Goal: Task Accomplishment & Management: Use online tool/utility

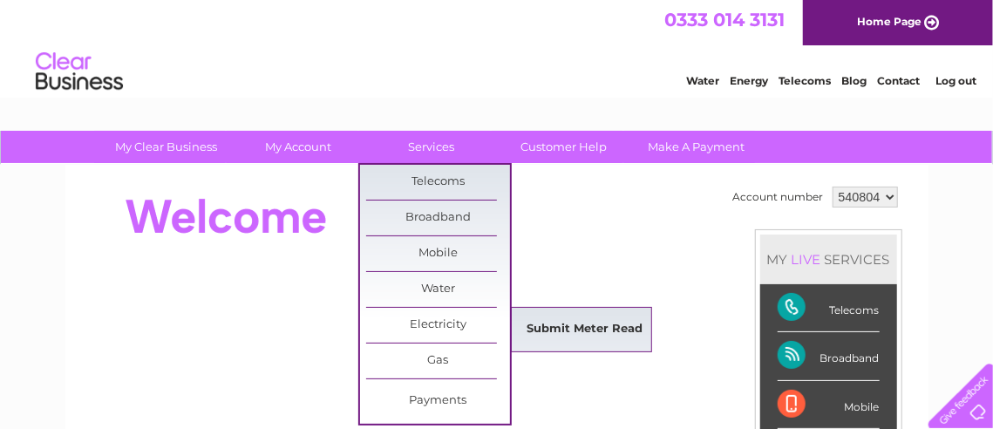
click at [596, 323] on link "Submit Meter Read" at bounding box center [585, 329] width 144 height 35
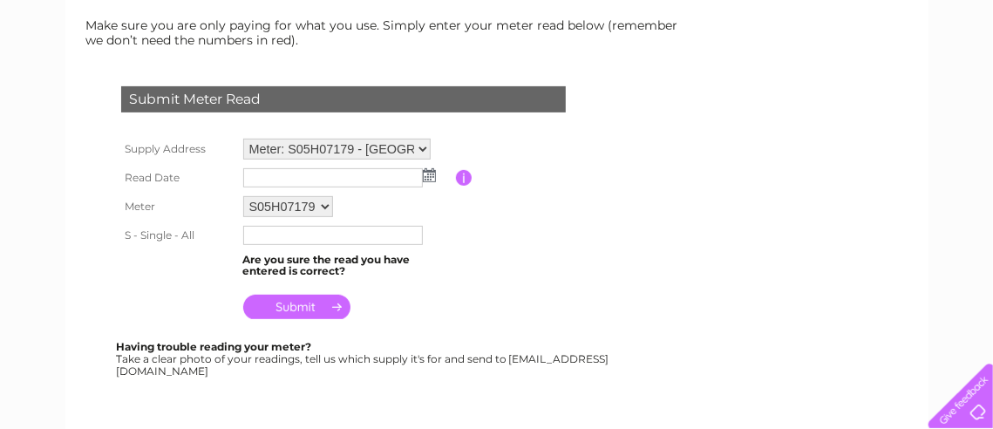
scroll to position [240, 0]
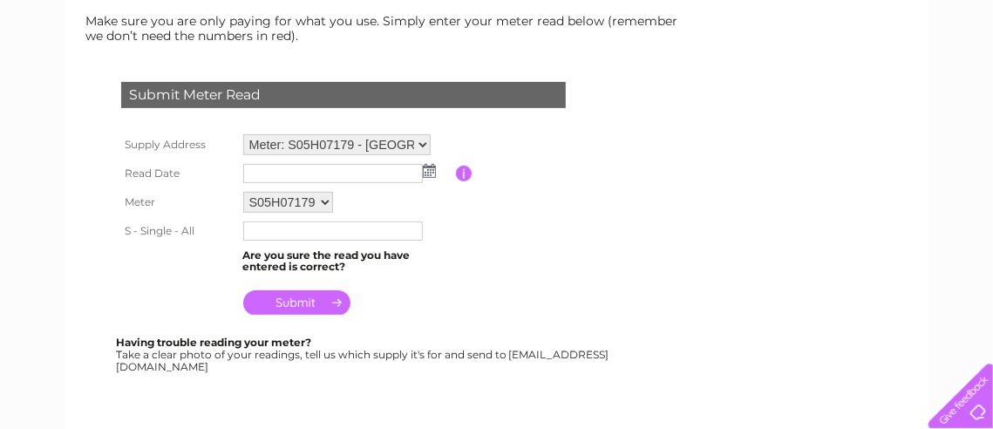
click at [428, 166] on img at bounding box center [429, 171] width 13 height 14
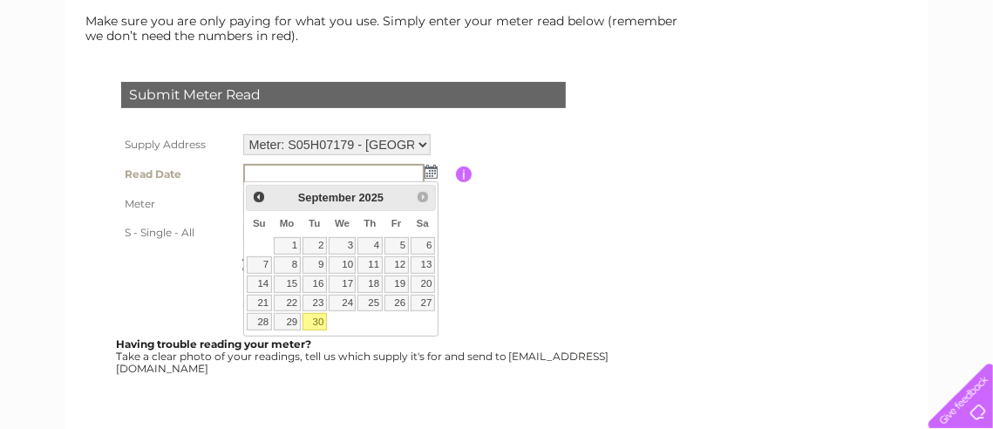
click at [310, 315] on link "30" at bounding box center [315, 321] width 24 height 17
type input "2025/09/30"
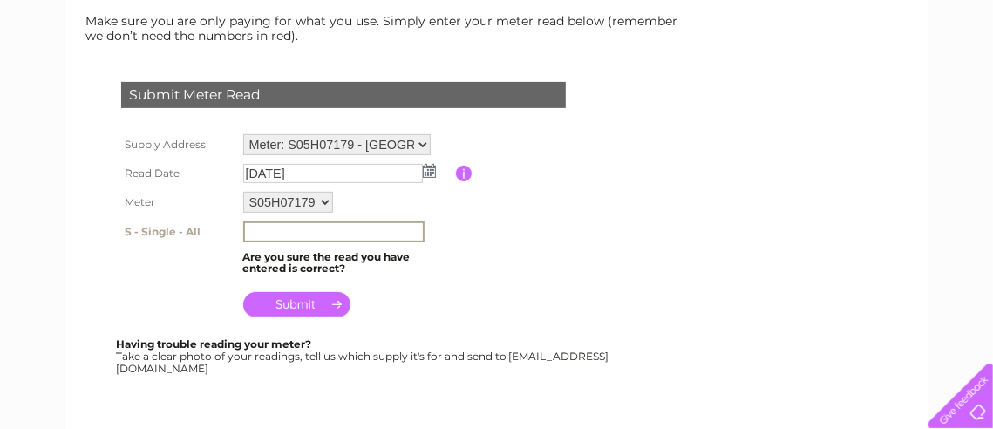
click at [285, 223] on input "text" at bounding box center [333, 232] width 181 height 21
type input "29127"
click at [309, 297] on input "submit" at bounding box center [296, 304] width 107 height 24
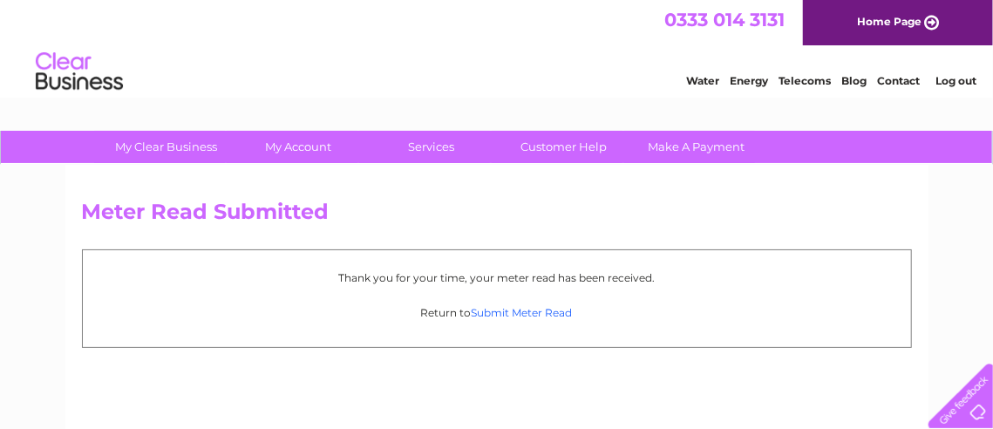
click at [528, 311] on link "Submit Meter Read" at bounding box center [522, 312] width 101 height 13
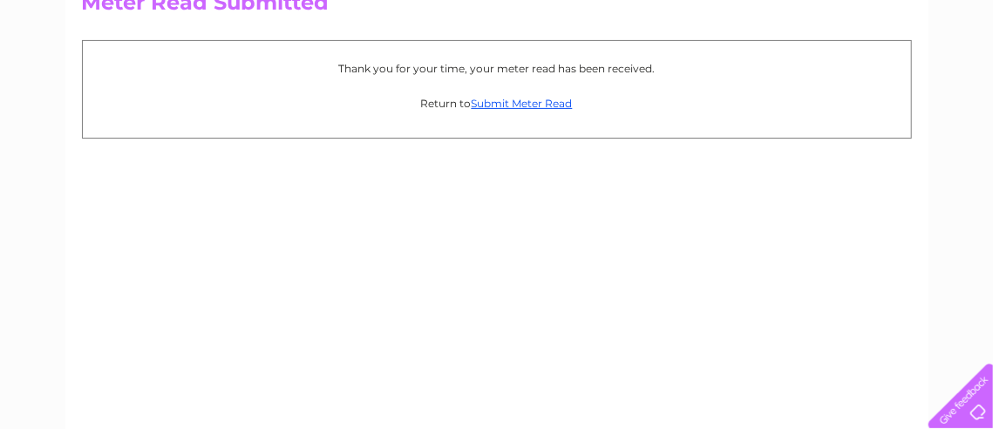
scroll to position [317, 0]
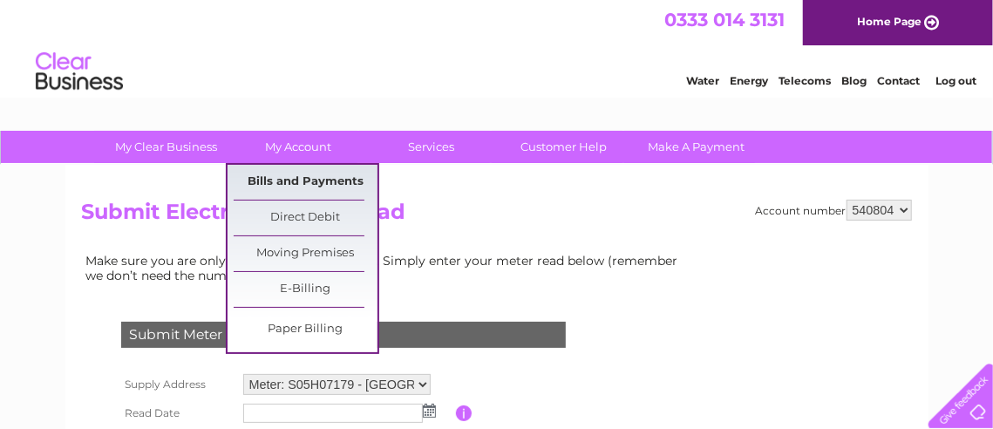
click at [322, 175] on link "Bills and Payments" at bounding box center [306, 182] width 144 height 35
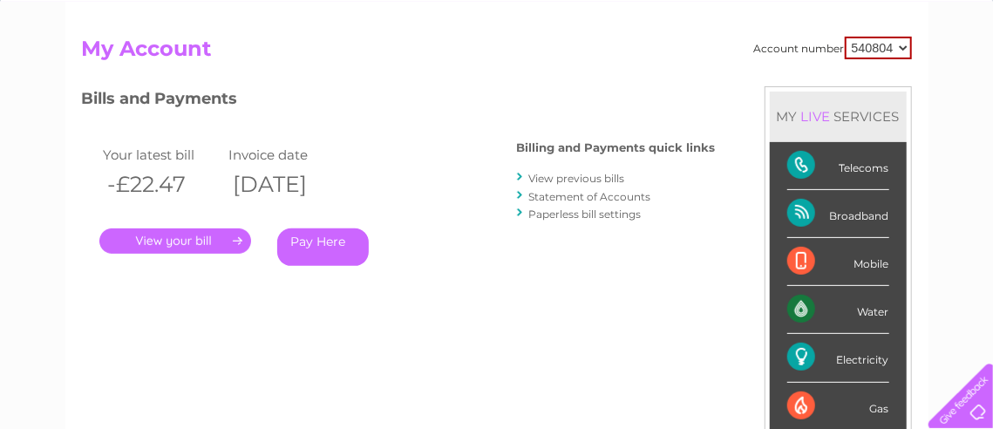
scroll to position [136, 0]
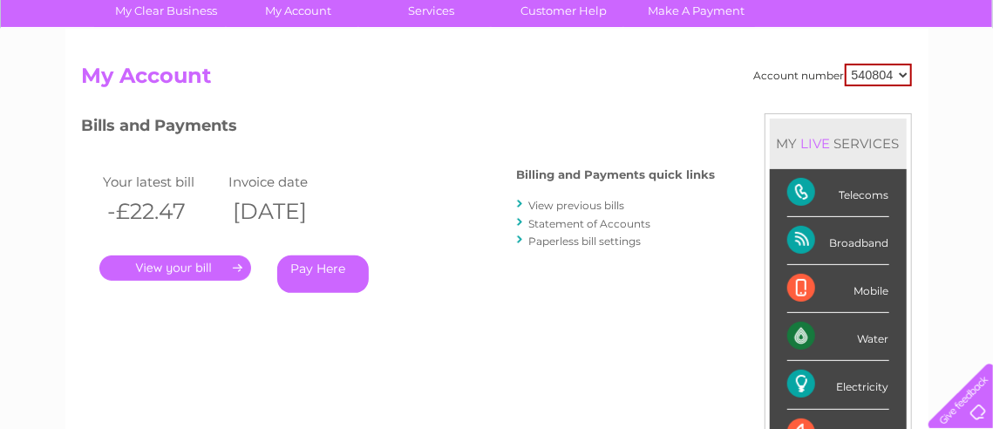
click at [202, 269] on link "." at bounding box center [175, 268] width 152 height 25
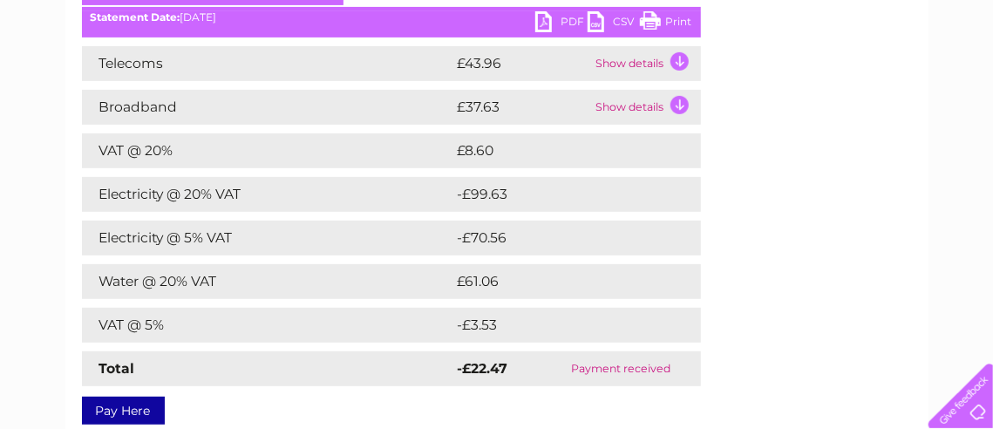
scroll to position [277, 0]
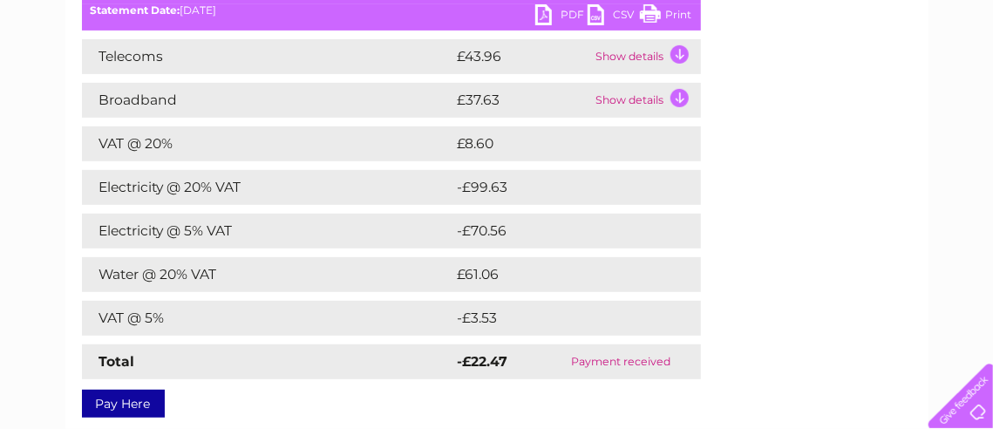
click at [536, 16] on link "PDF" at bounding box center [561, 16] width 52 height 25
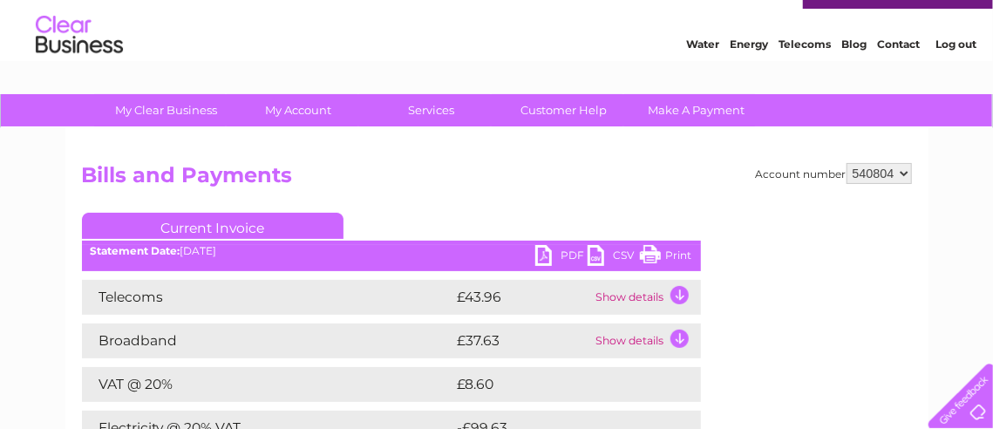
scroll to position [26, 0]
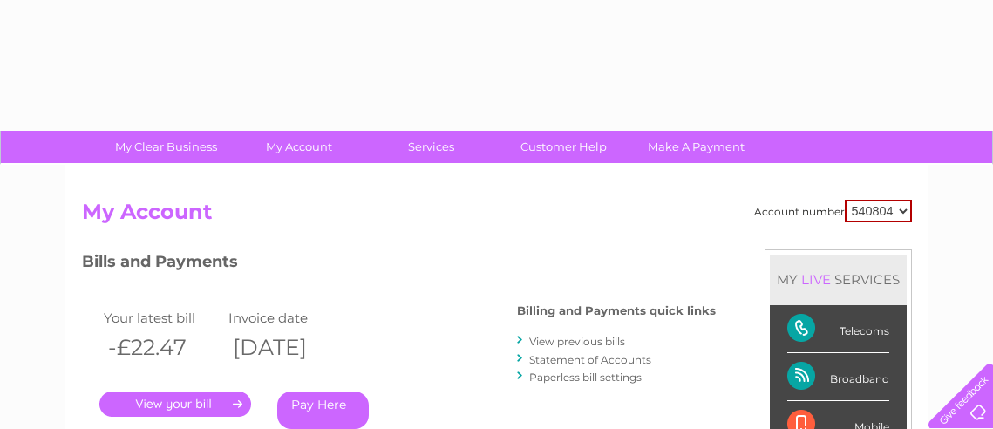
scroll to position [126, 0]
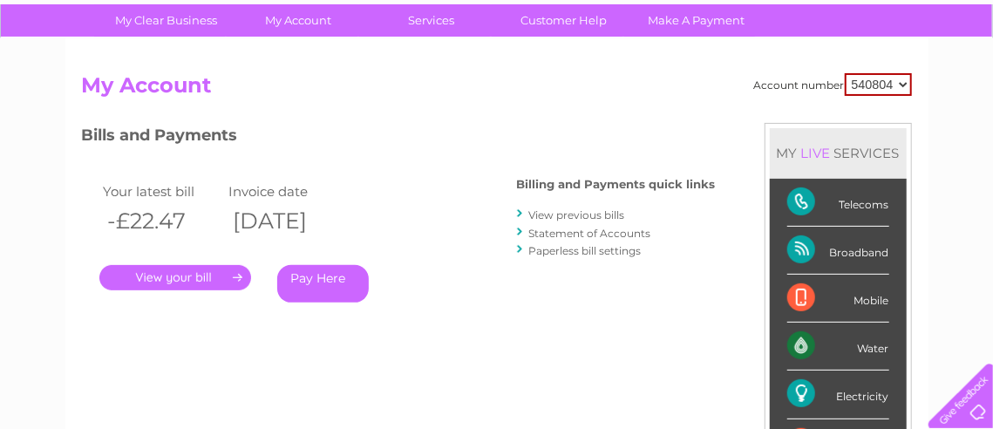
click at [558, 216] on link "View previous bills" at bounding box center [577, 214] width 96 height 13
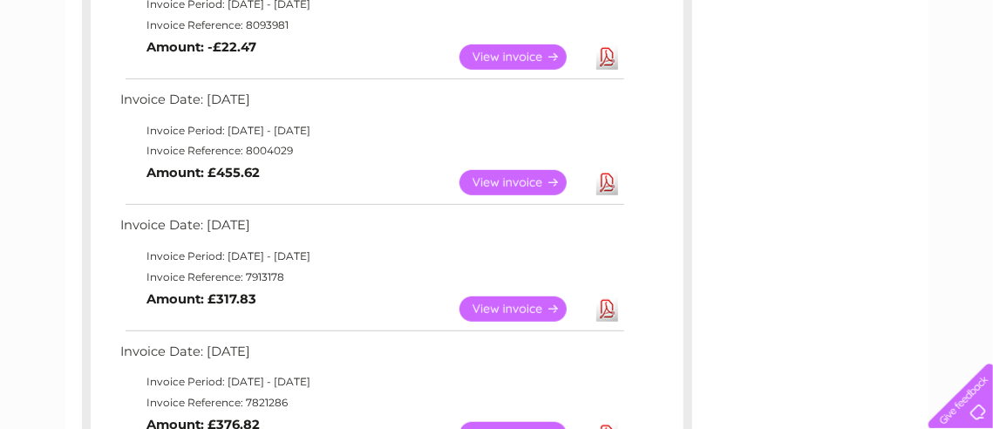
scroll to position [383, 0]
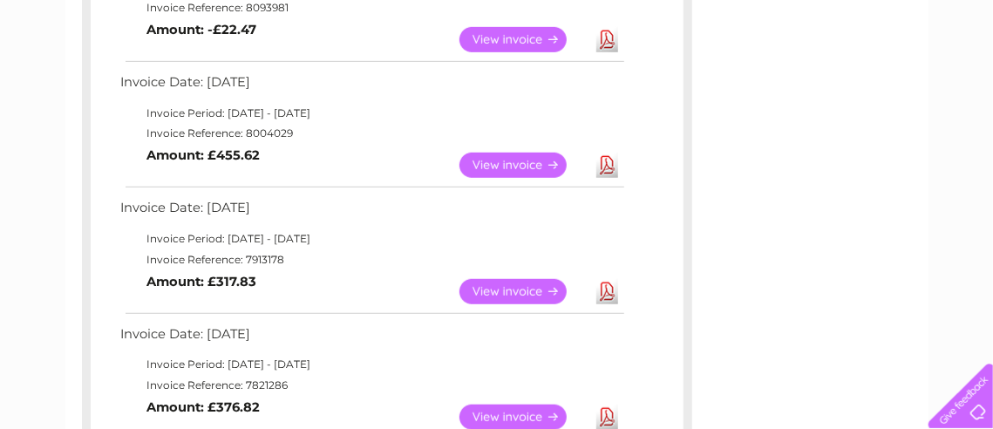
click at [603, 166] on link "Download" at bounding box center [607, 165] width 22 height 25
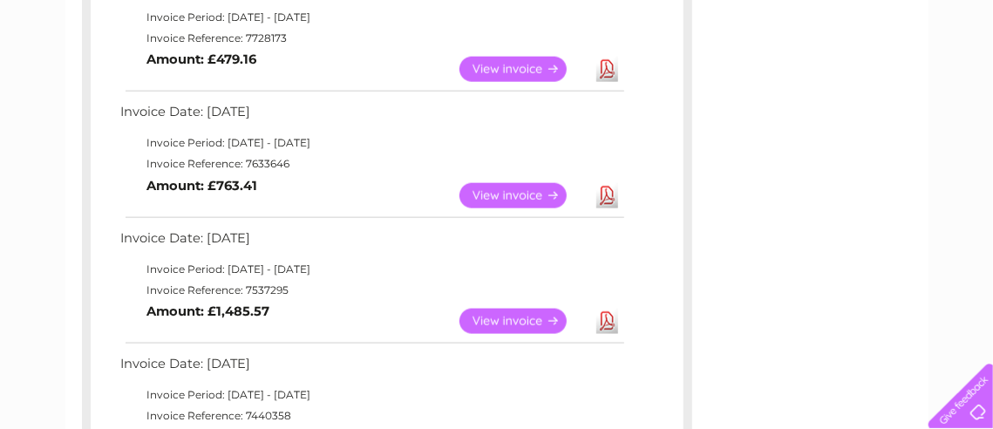
scroll to position [869, 0]
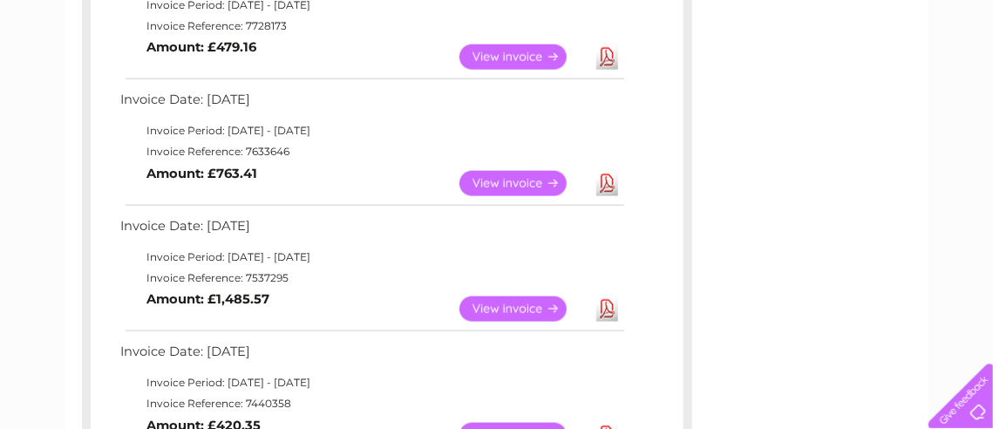
click at [609, 304] on link "Download" at bounding box center [607, 308] width 22 height 25
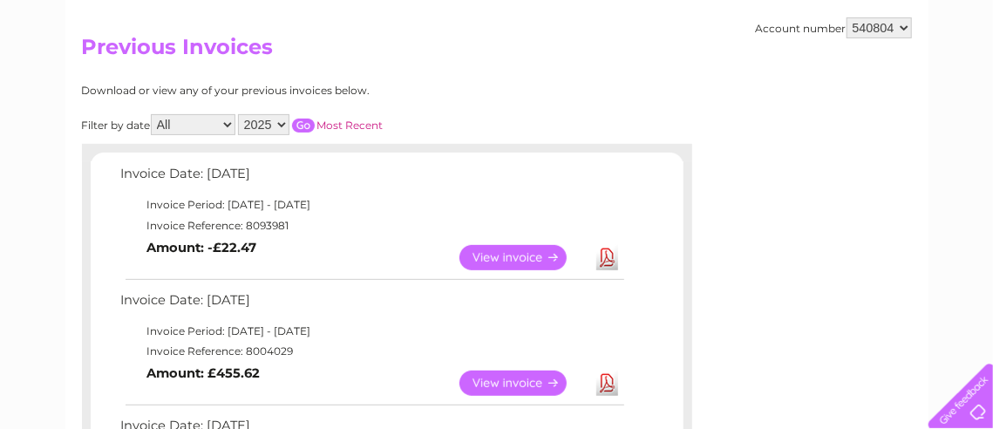
scroll to position [189, 0]
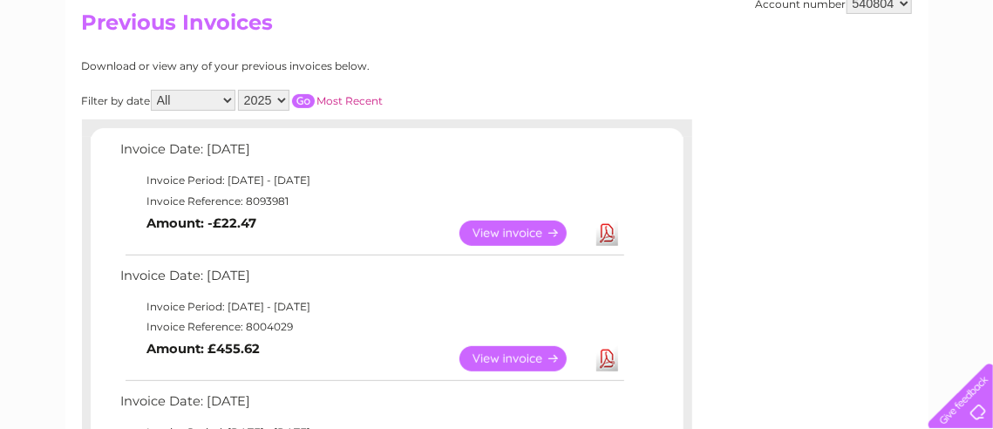
click at [514, 228] on link "View" at bounding box center [524, 233] width 128 height 25
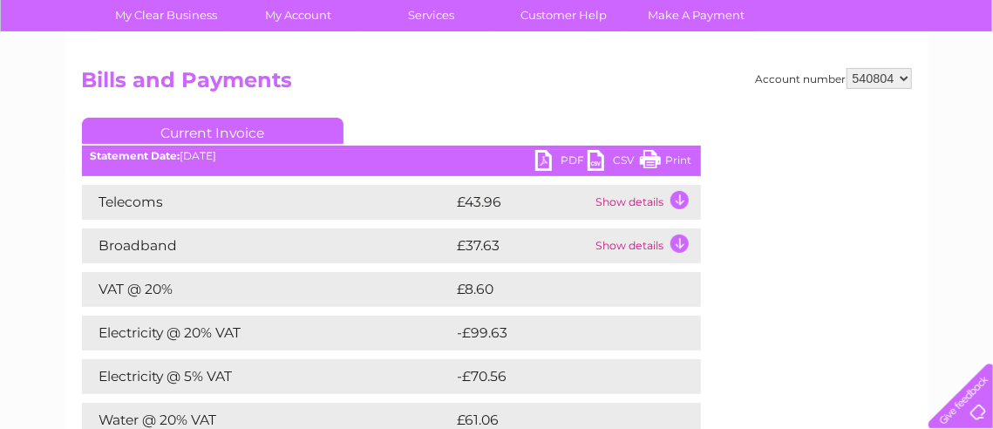
scroll to position [94, 0]
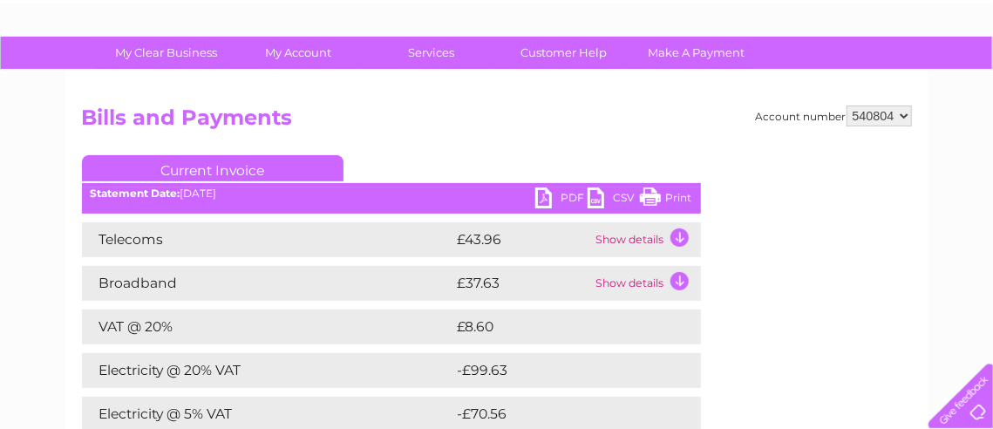
click at [555, 198] on link "PDF" at bounding box center [561, 199] width 52 height 25
